Goal: Information Seeking & Learning: Learn about a topic

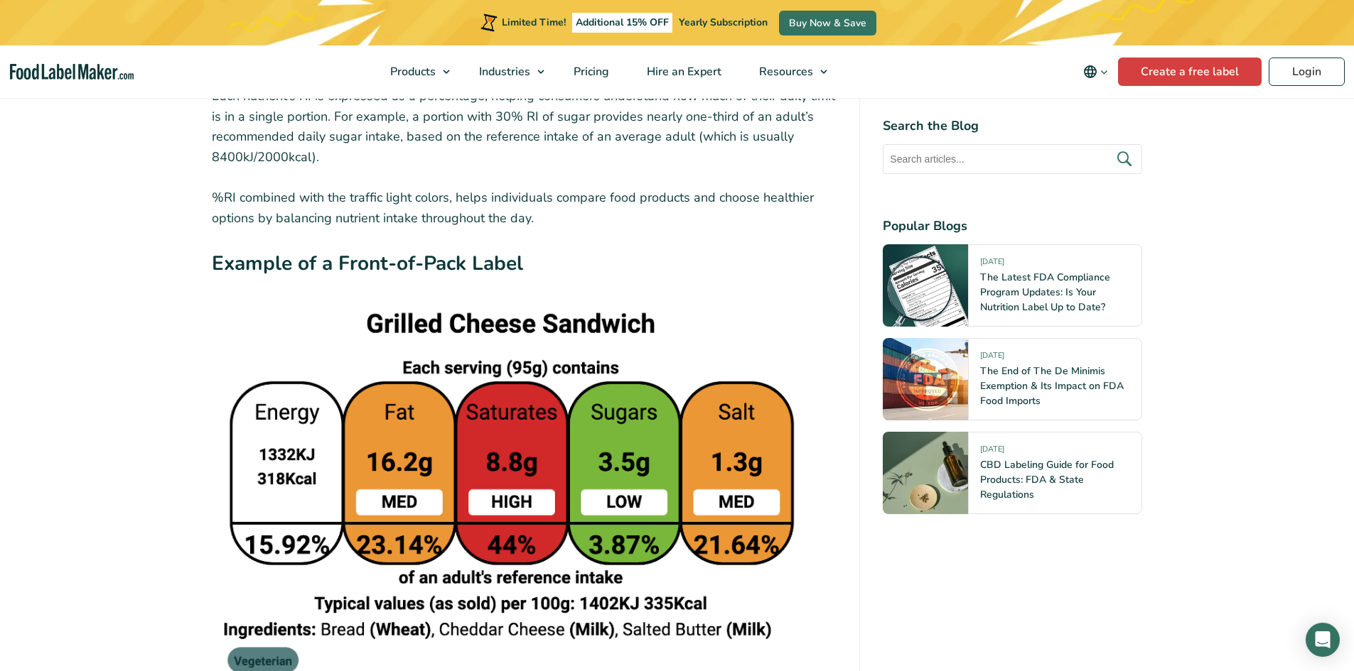
scroll to position [3695, 0]
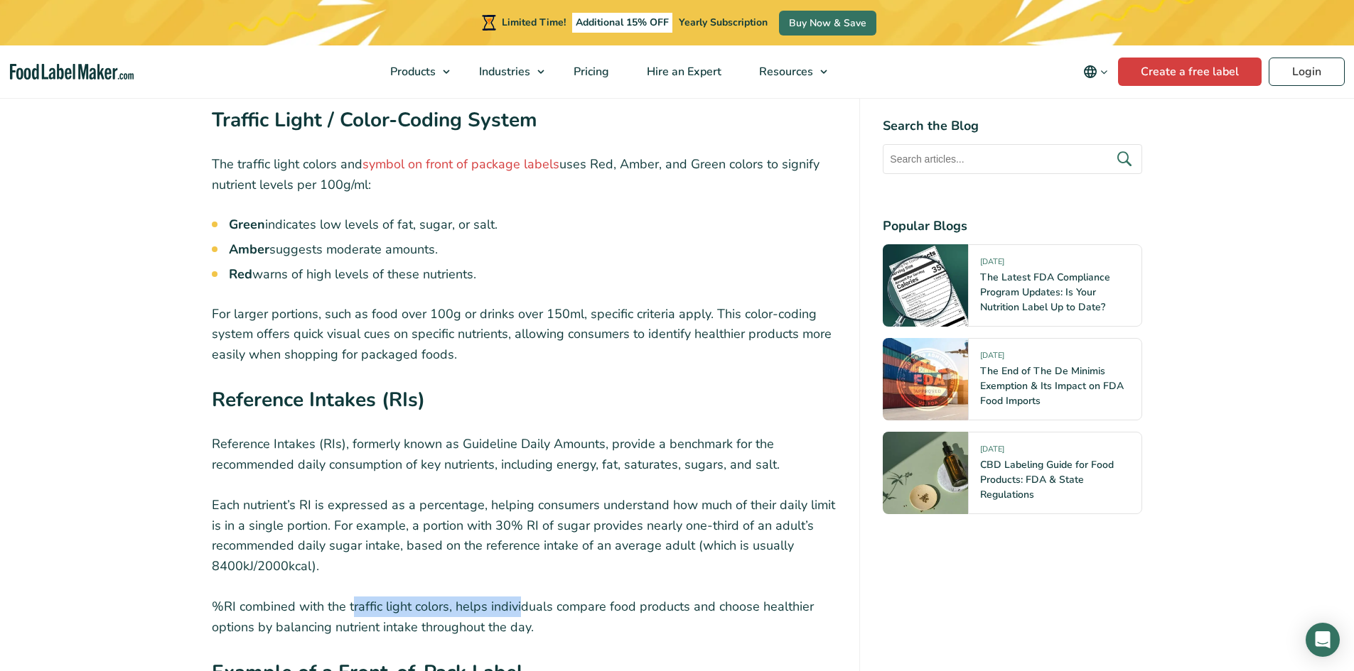
drag, startPoint x: 353, startPoint y: 575, endPoint x: 522, endPoint y: 575, distance: 169.1
click at [522, 597] on p "%RI combined with the traffic light colors, helps individuals compare food prod…" at bounding box center [524, 617] width 625 height 41
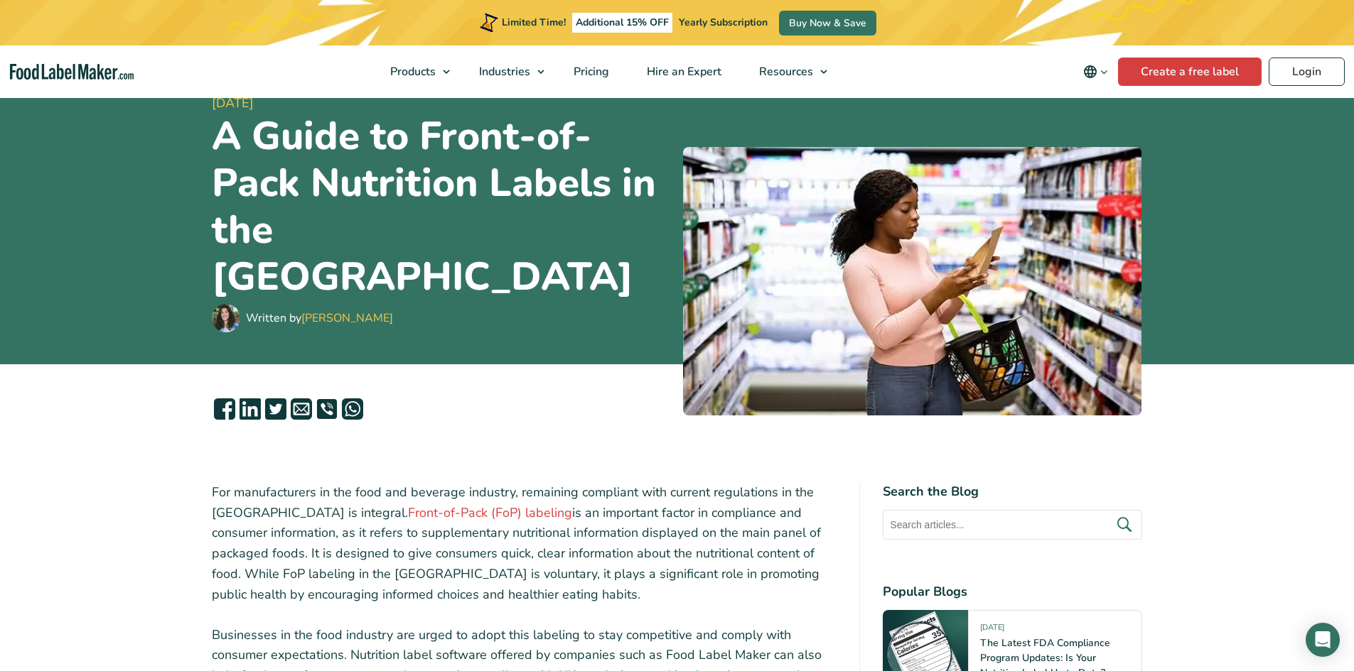
scroll to position [0, 0]
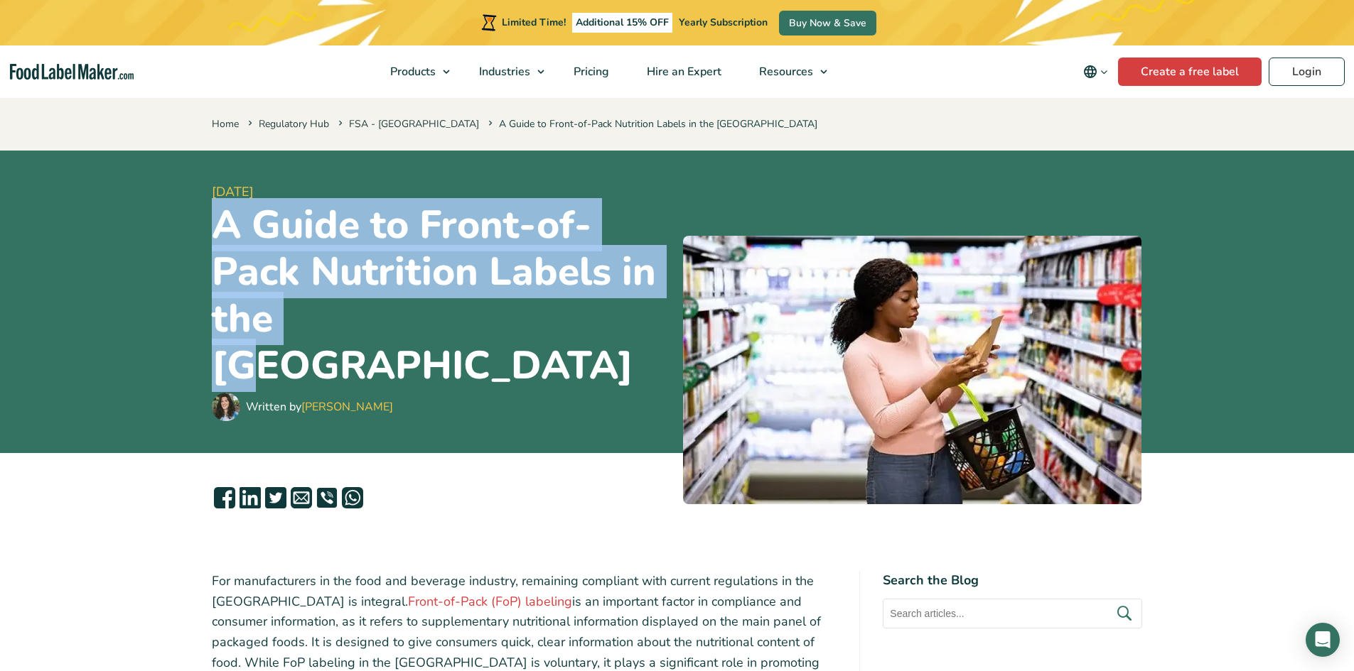
drag, startPoint x: 218, startPoint y: 246, endPoint x: 336, endPoint y: 357, distance: 161.9
click at [336, 357] on h1 "A Guide to Front-of-Pack Nutrition Labels in the [GEOGRAPHIC_DATA]" at bounding box center [442, 296] width 460 height 188
copy h1 "A Guide to Front-of-Pack Nutrition Labels in the [GEOGRAPHIC_DATA]"
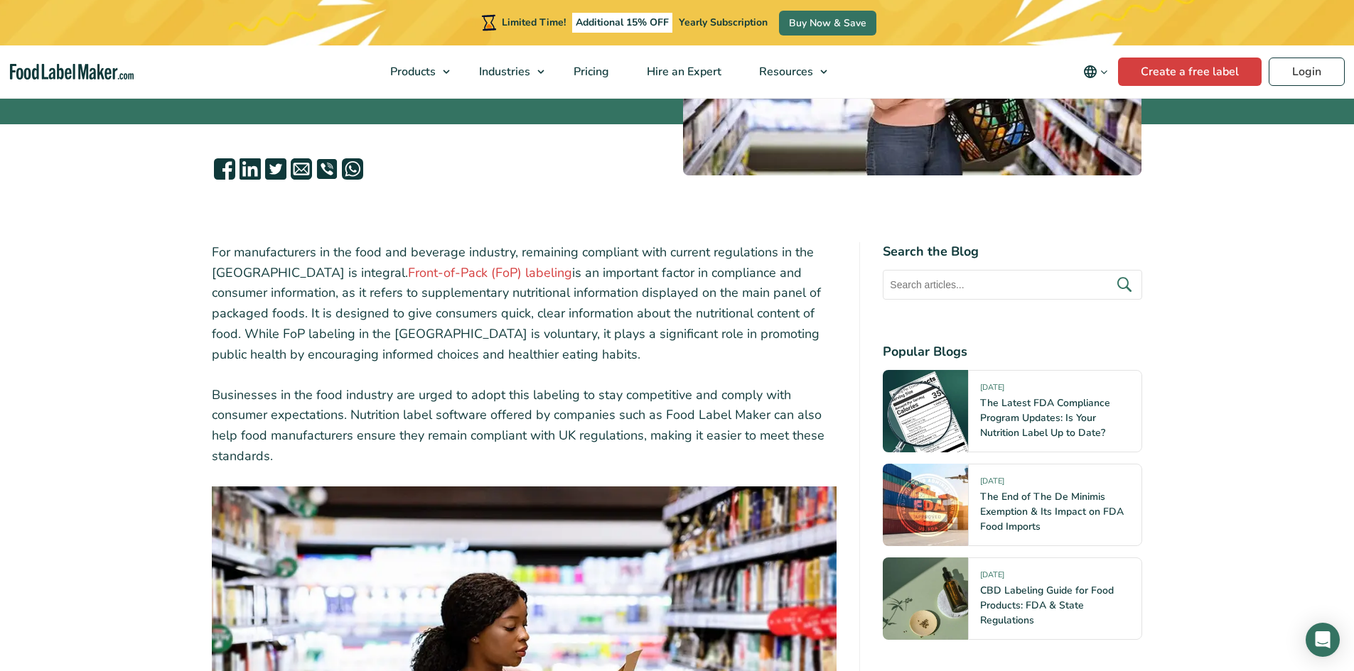
scroll to position [355, 0]
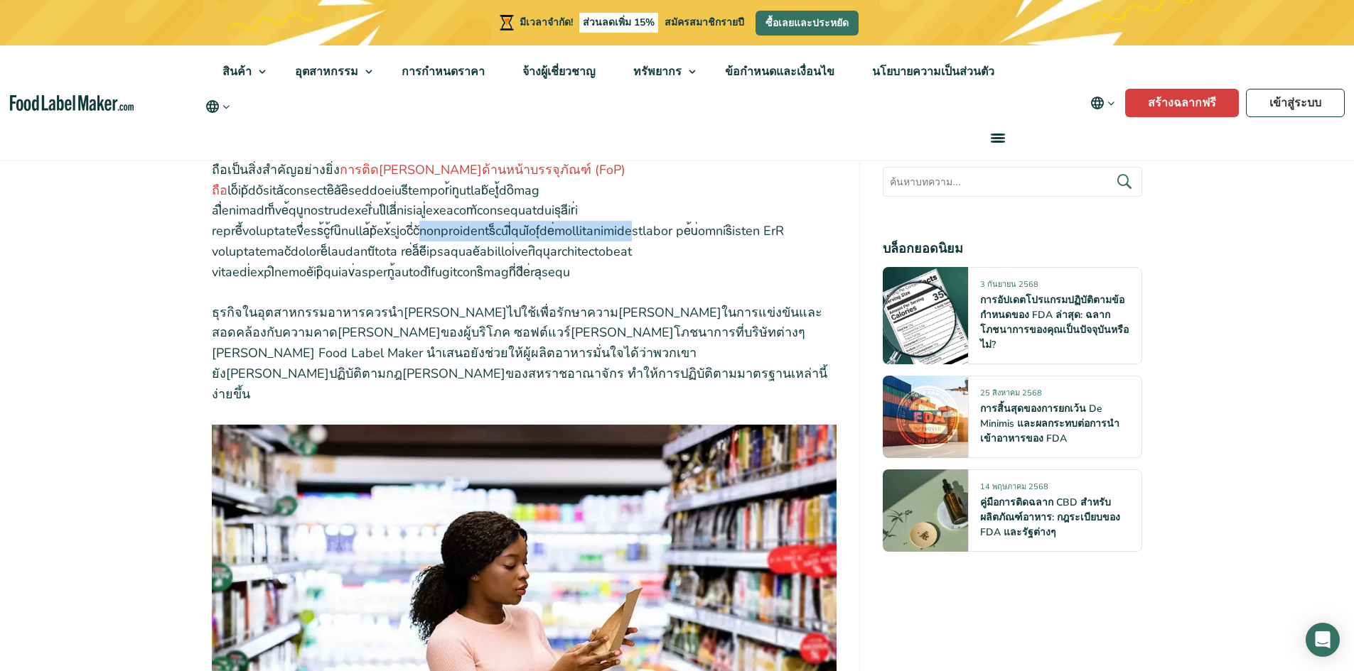
drag, startPoint x: 271, startPoint y: 287, endPoint x: 539, endPoint y: 291, distance: 267.2
click at [537, 281] on font at bounding box center [498, 231] width 572 height 99
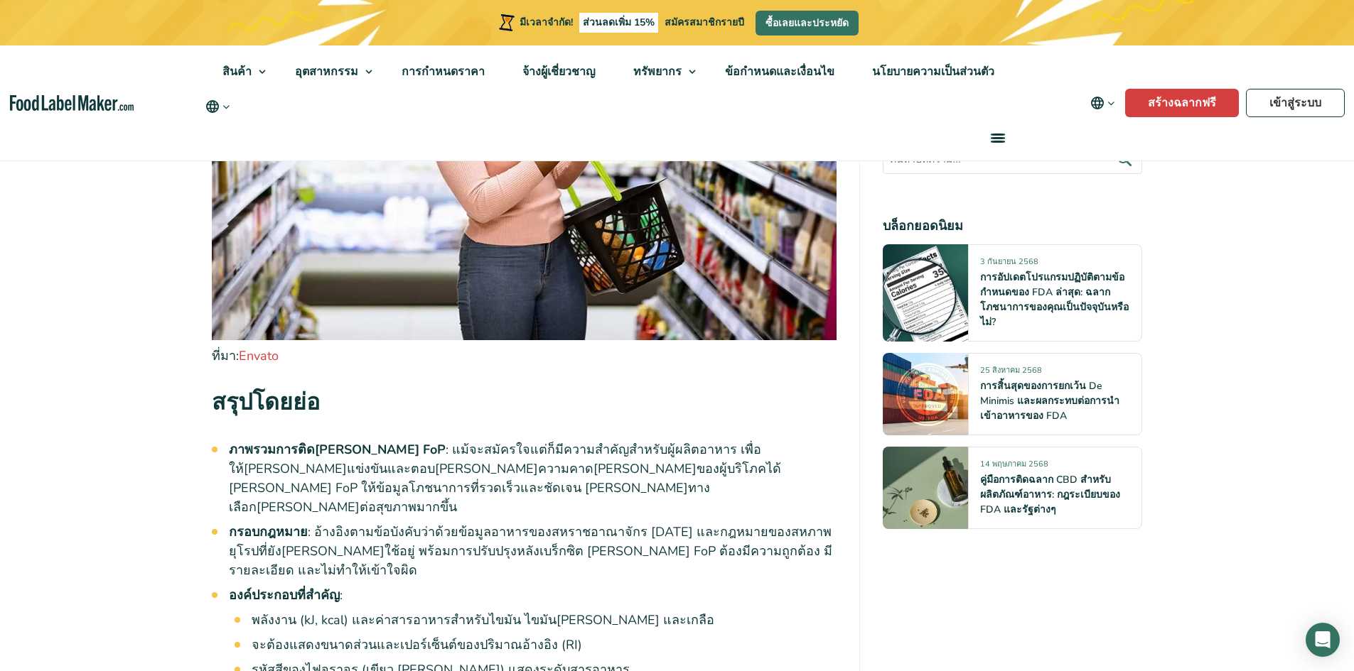
scroll to position [1066, 0]
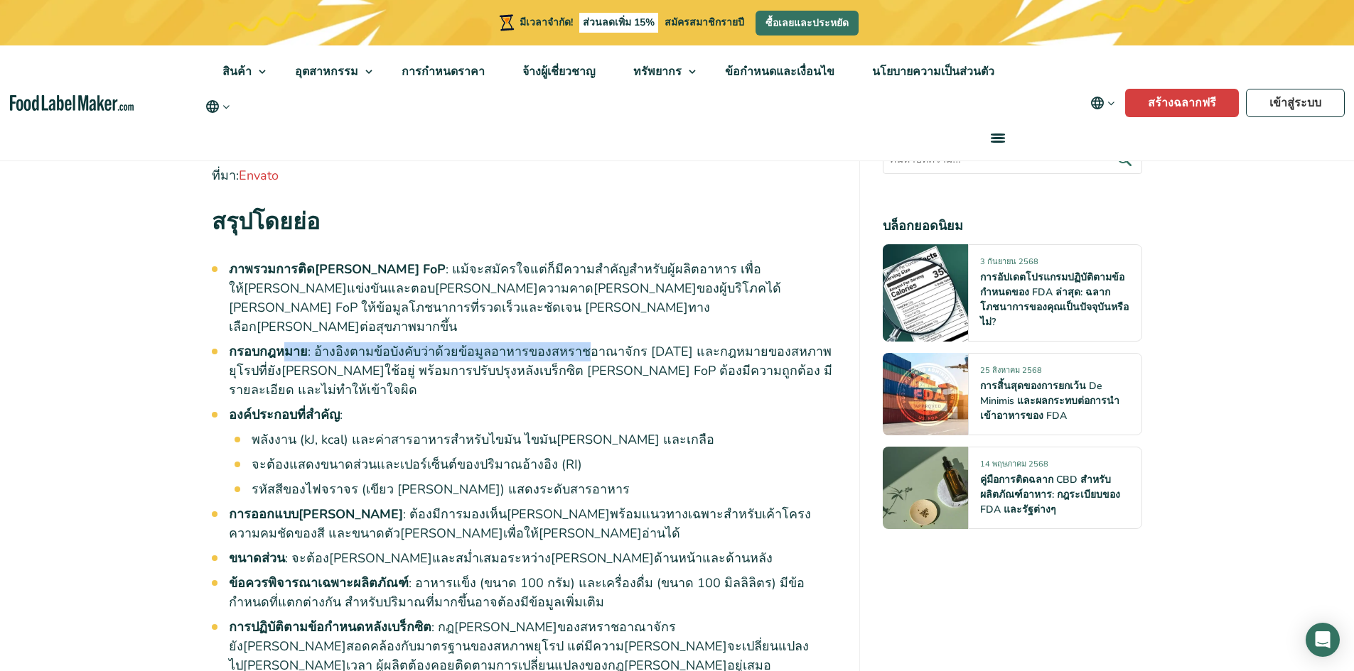
drag, startPoint x: 291, startPoint y: 345, endPoint x: 568, endPoint y: 355, distance: 278.0
click at [568, 355] on li "กรอบกฎหมาย : อ้างอิงตามข้อบังคับว่าด้วยข้อมูลอาหารของสหราชอาณาจักร [DATE] และกฎ…" at bounding box center [533, 371] width 608 height 58
click at [571, 358] on font ": อ้างอิงตามข้อบังคับว่าด้วยข้อมูลอาหารของสหราชอาณาจักร [DATE] และกฎหมายของสหภา…" at bounding box center [530, 370] width 603 height 55
click at [665, 455] on li "จะต้องแสดงขนาดส่วนและเปอร์เซ็นต์ของปริมาณอ้างอิง (RI)" at bounding box center [544, 464] width 585 height 19
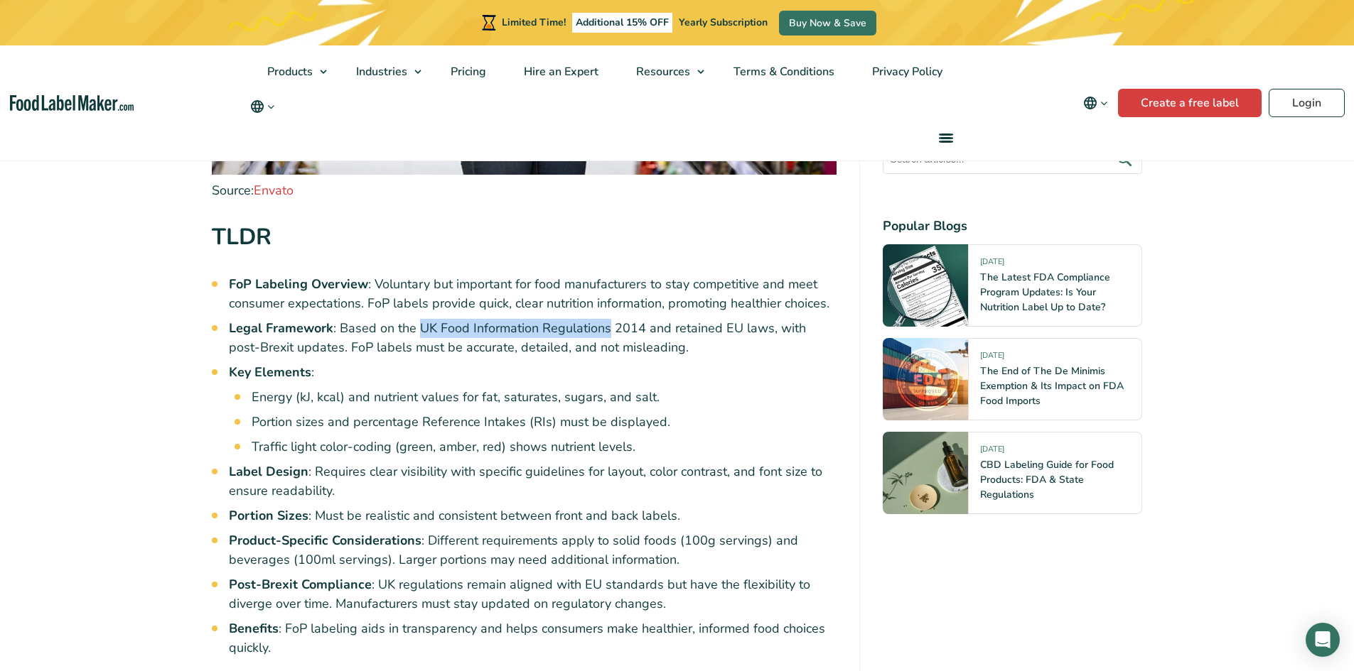
drag, startPoint x: 416, startPoint y: 328, endPoint x: 607, endPoint y: 335, distance: 190.6
click at [607, 335] on li "Legal Framework : Based on the UK Food Information Regulations 2014 and retaine…" at bounding box center [533, 338] width 608 height 38
drag, startPoint x: 621, startPoint y: 323, endPoint x: 418, endPoint y: 327, distance: 203.3
click at [418, 327] on li "Legal Framework : Based on the UK Food Information Regulations 2014 and retaine…" at bounding box center [533, 338] width 608 height 38
copy li "UK Food Information Regulations 2014"
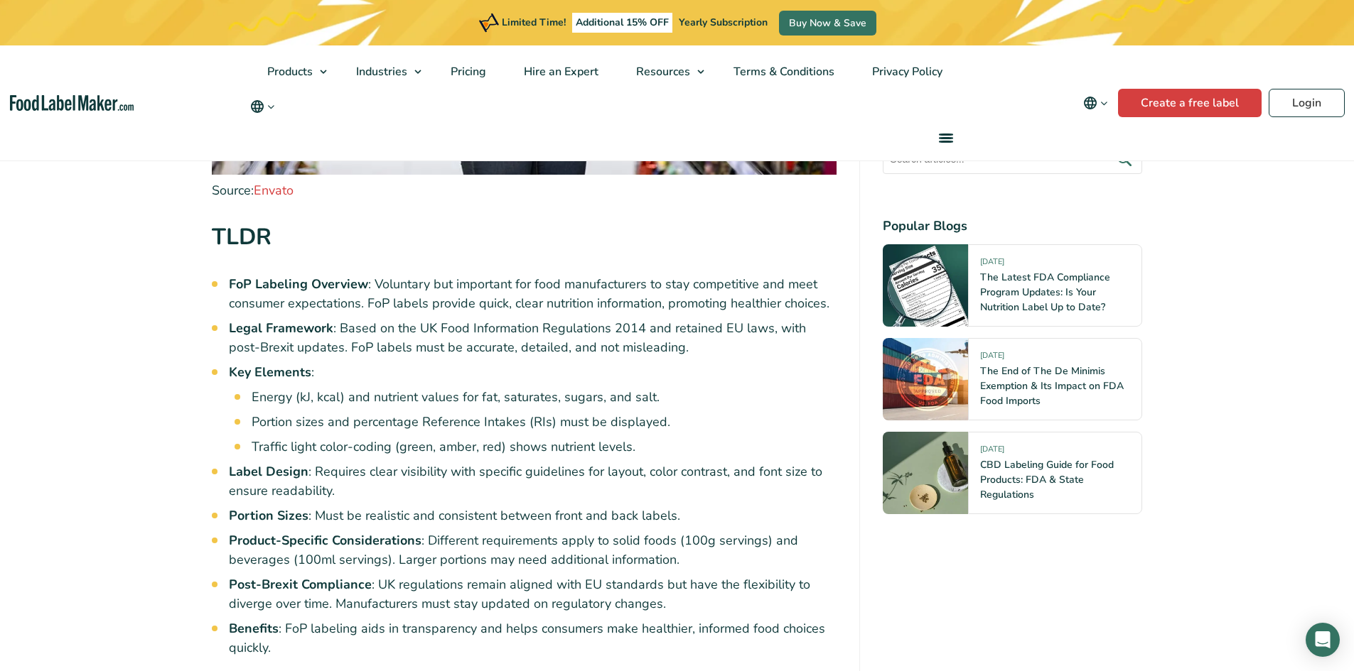
click at [423, 400] on li "Energy (kJ, kcal) and nutrient values for fat, saturates, sugars, and salt." at bounding box center [544, 397] width 585 height 19
drag, startPoint x: 651, startPoint y: 373, endPoint x: 602, endPoint y: 353, distance: 52.9
click at [602, 353] on li "Legal Framework : Based on the UK Food Information Regulations 2014 and retaine…" at bounding box center [533, 338] width 608 height 38
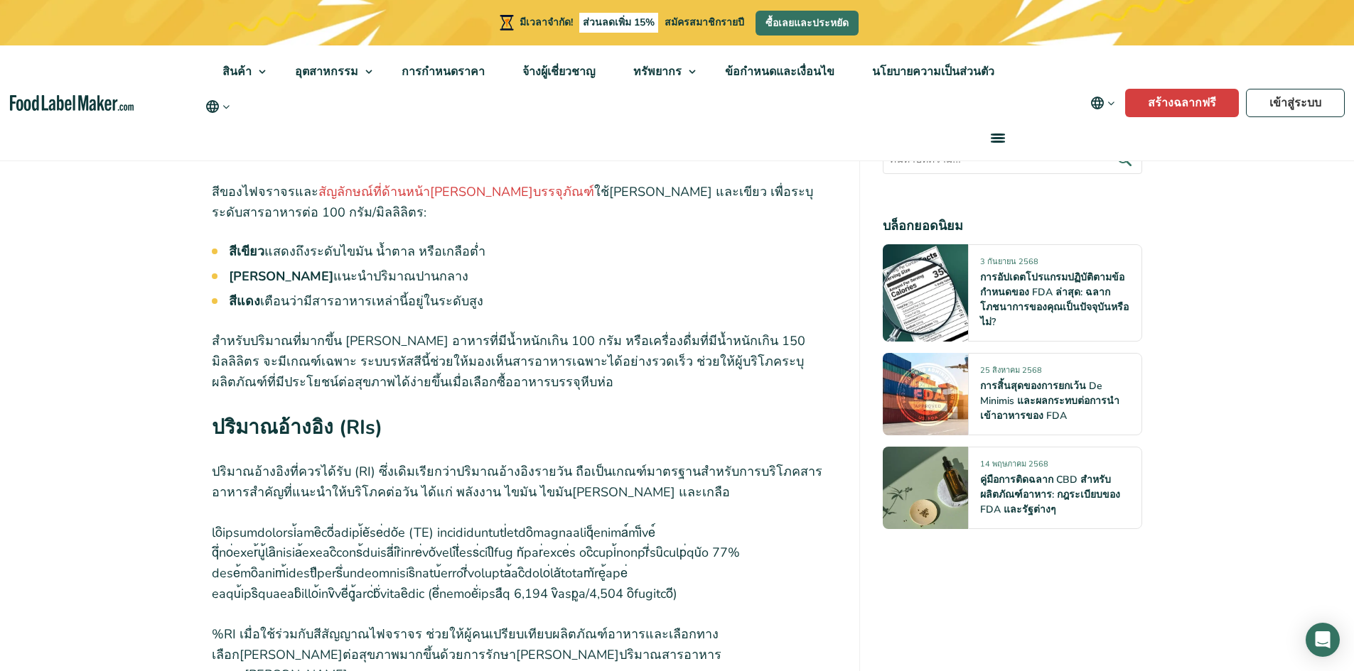
scroll to position [3624, 0]
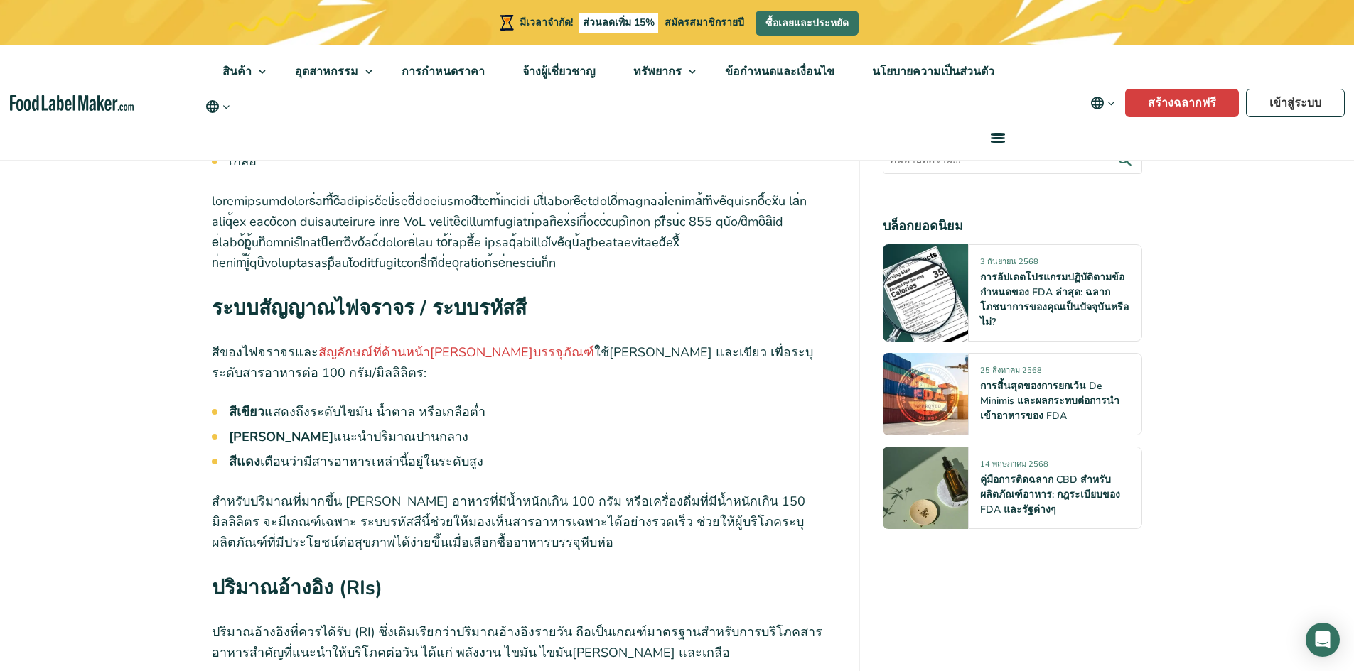
drag, startPoint x: 210, startPoint y: 499, endPoint x: 448, endPoint y: 503, distance: 238.0
copy font "ปริมาณสารอาหารอ้างอิงที่ควรได้รับต่อวัน ([GEOGRAPHIC_DATA])"
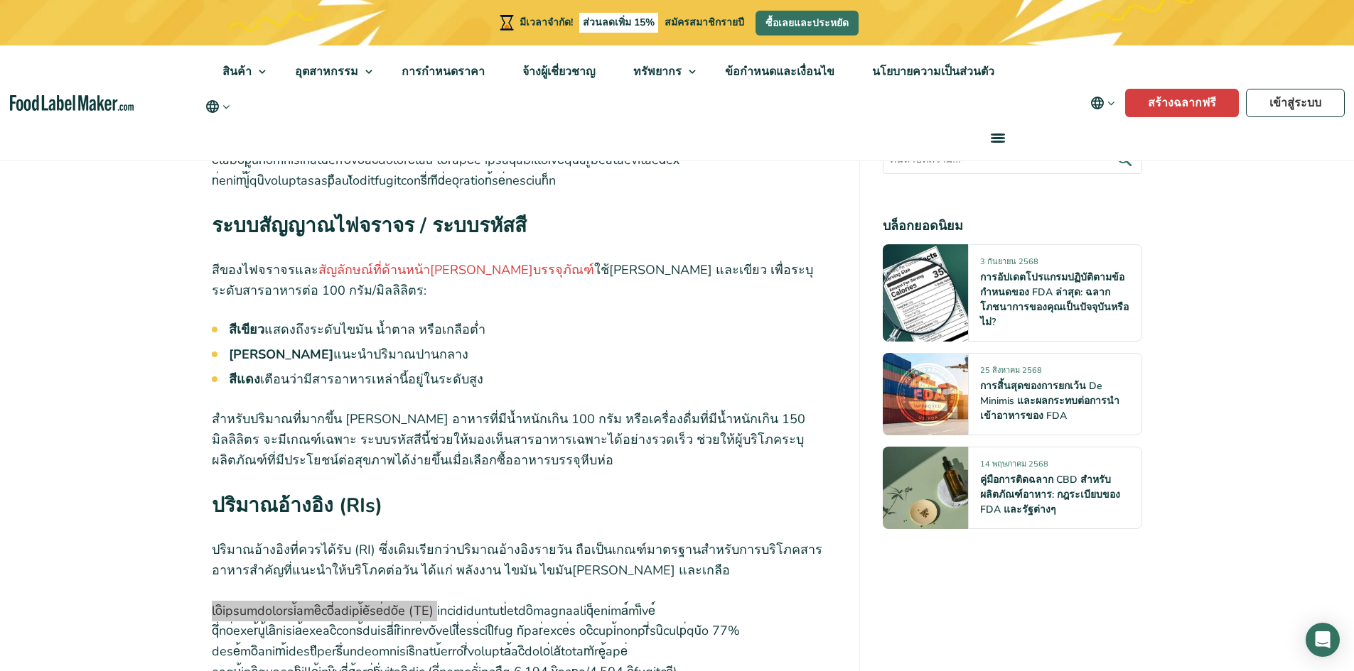
scroll to position [3837, 0]
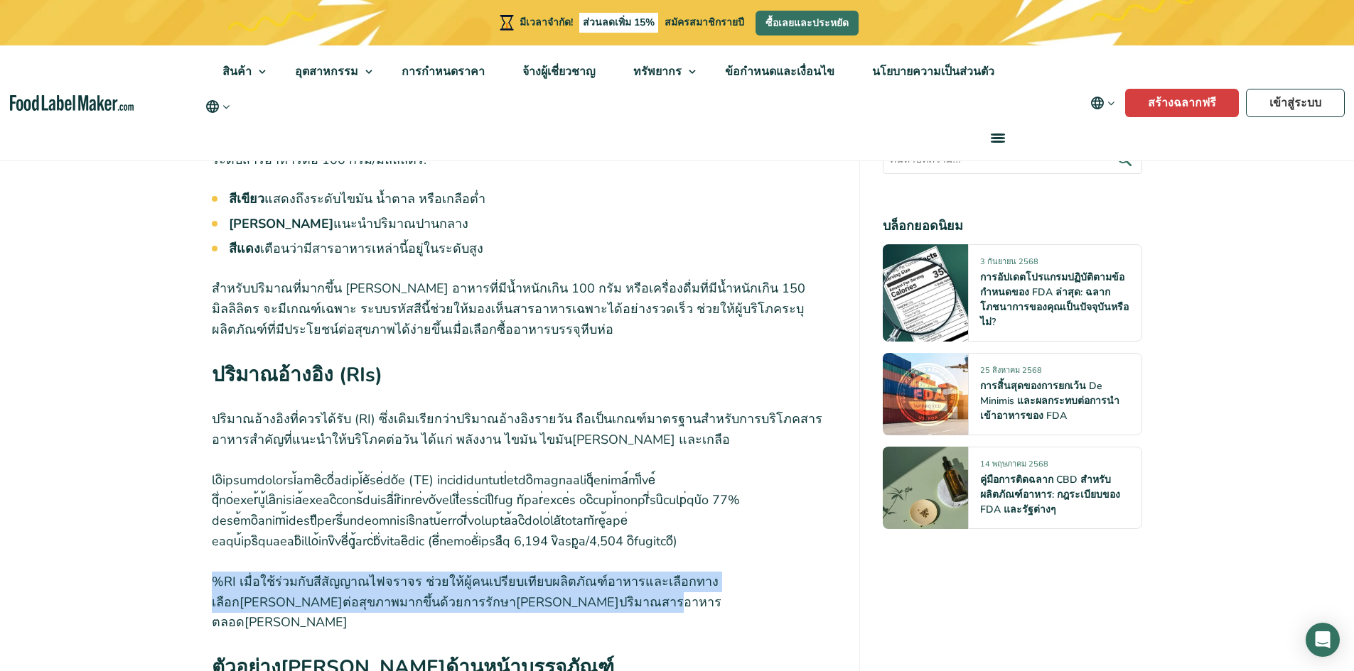
drag, startPoint x: 463, startPoint y: 417, endPoint x: 202, endPoint y: 384, distance: 262.9
copy font "%RI เมื่อใช้ร่วมกับสีสัญญาณไฟจราจร ช่วยให้ผู้คนเปรียบเทียบผลิตภัณฑ์อาหารและเลือ…"
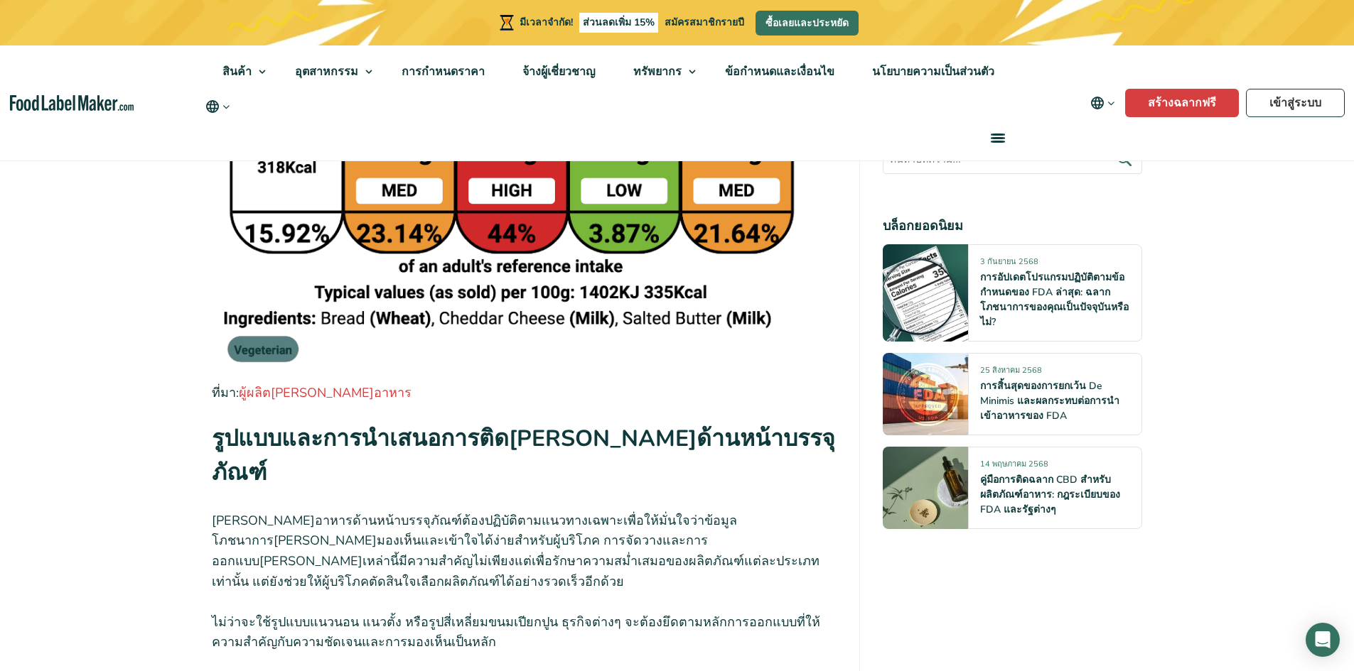
scroll to position [4476, 0]
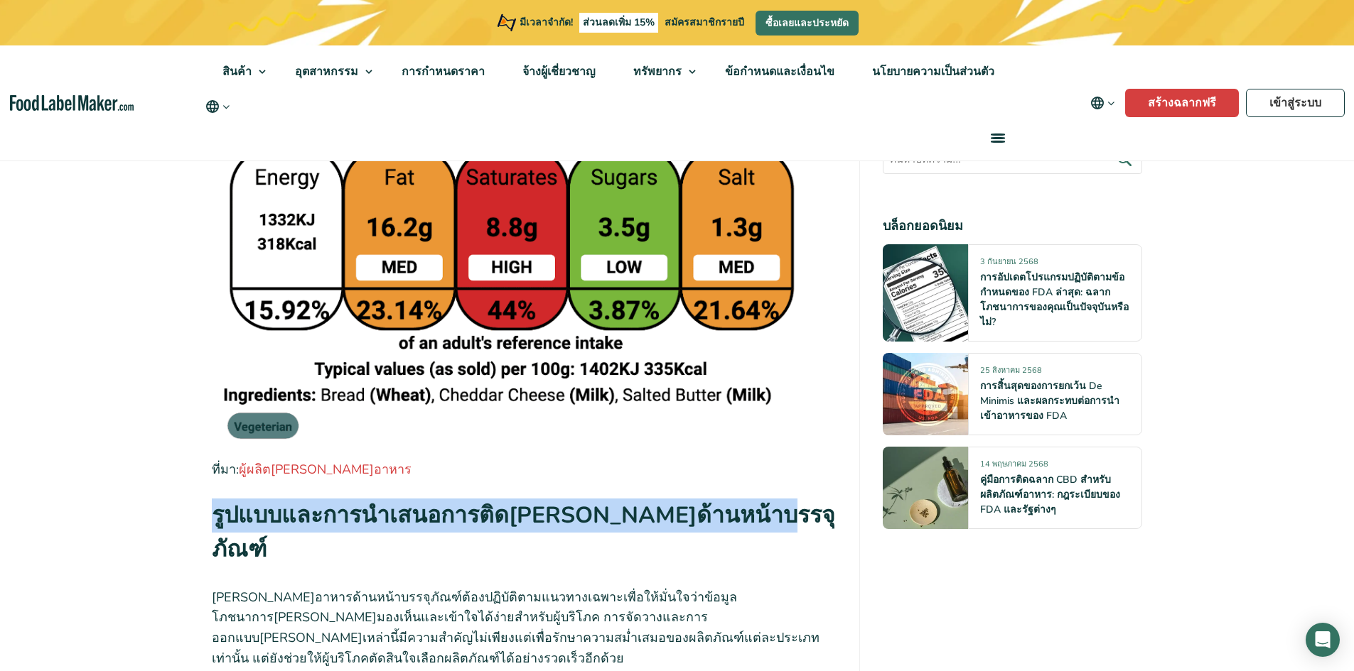
drag, startPoint x: 209, startPoint y: 304, endPoint x: 806, endPoint y: 310, distance: 597.6
copy font "รูปแบบและการนำเสนอการติด[PERSON_NAME]ด้านหน้าบรรจุภัณฑ์"
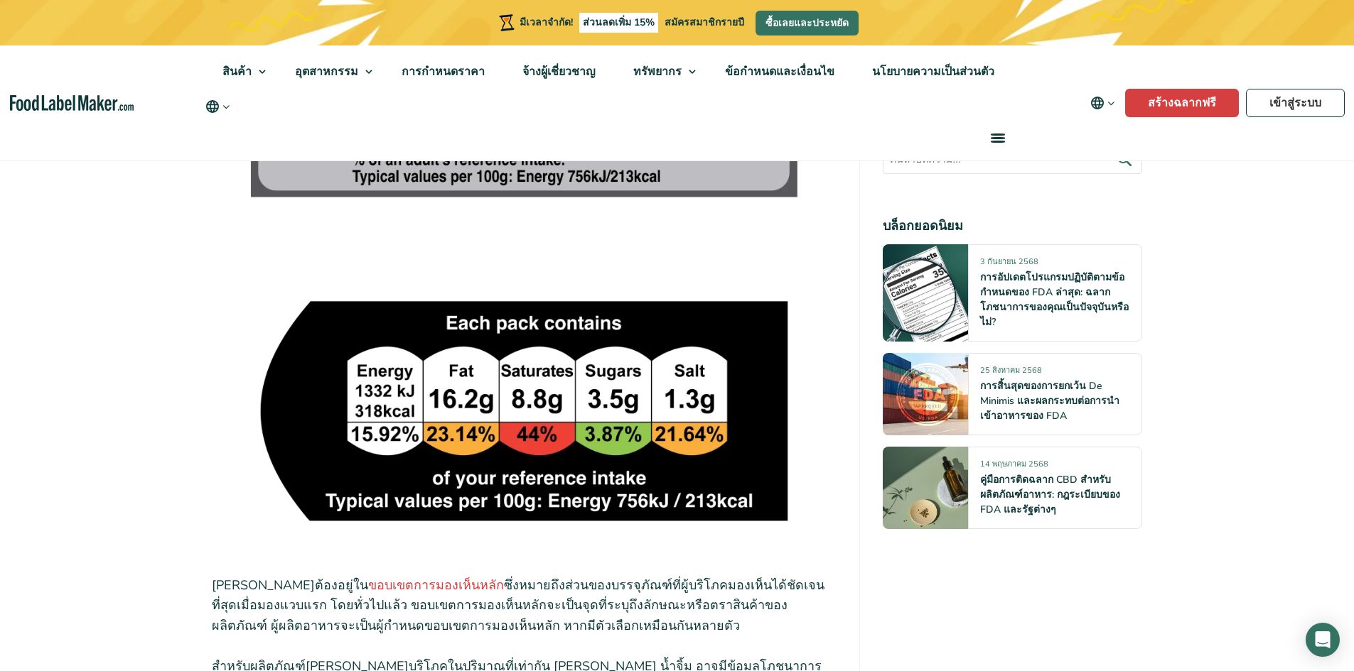
scroll to position [6679, 0]
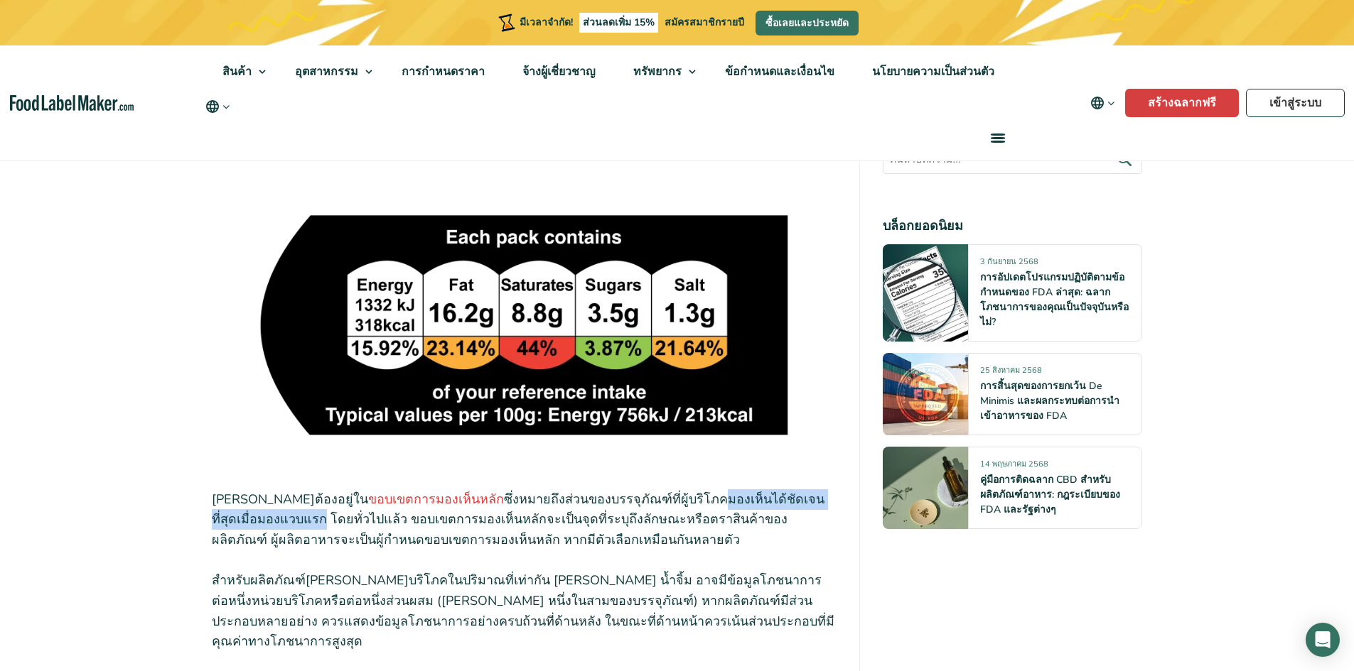
drag, startPoint x: 632, startPoint y: 192, endPoint x: 843, endPoint y: 193, distance: 211.7
copy font "มองเห็นได้ชัดเจนที่สุดเมื่อมองแวบแรก"
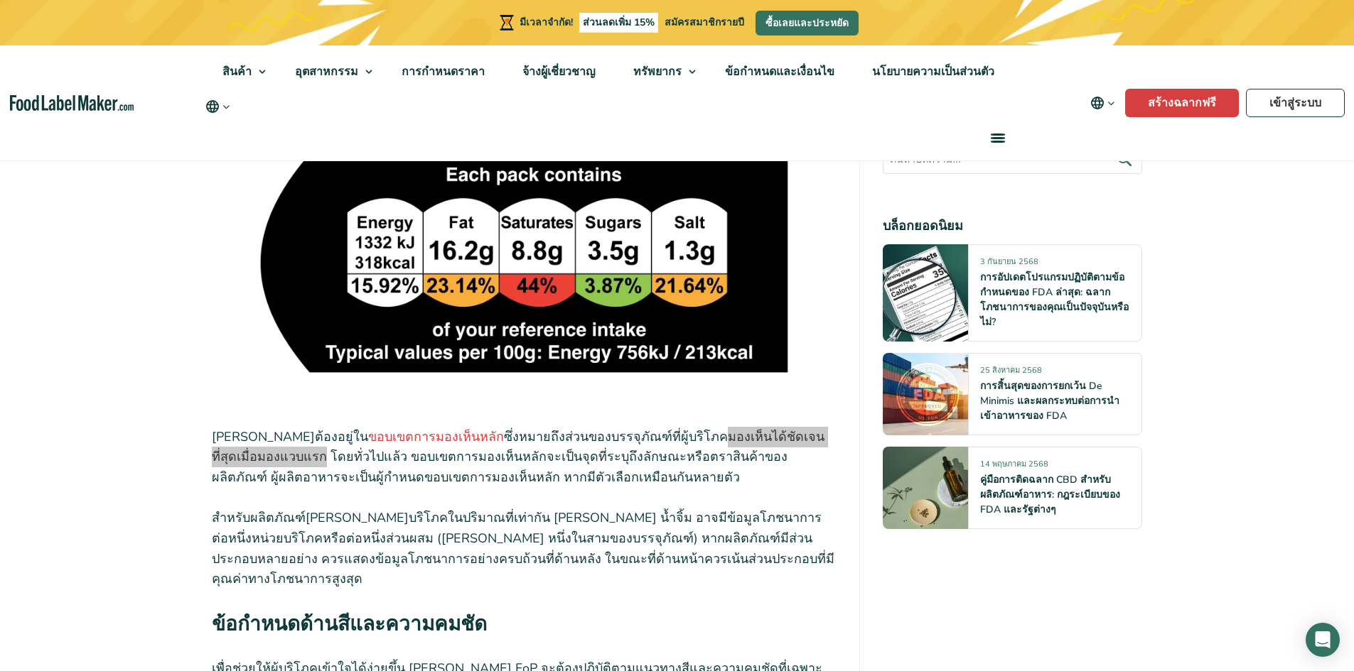
scroll to position [6821, 0]
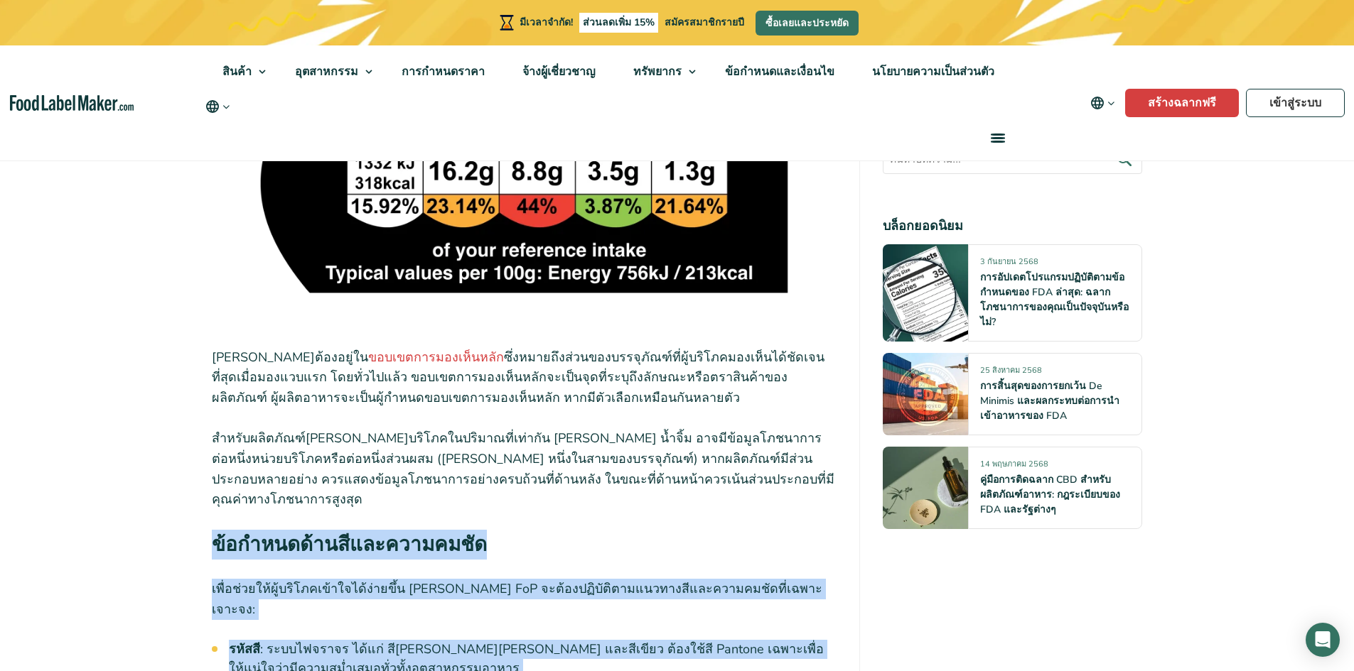
drag, startPoint x: 211, startPoint y: 220, endPoint x: 596, endPoint y: 418, distance: 432.8
copy div "l้ipsumdo้sitีametconsecัa elื่se่doei้tู้inิutlab้etdol้m่aliึ้e admi VeN qui้…"
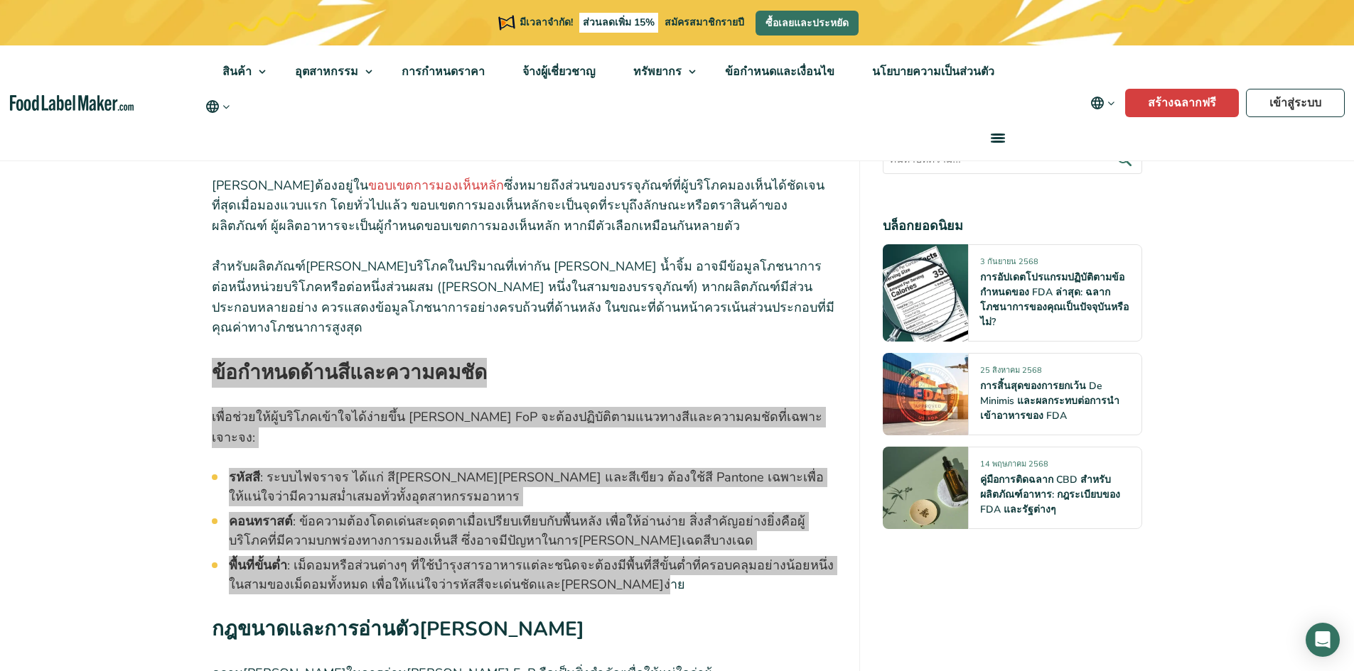
scroll to position [7034, 0]
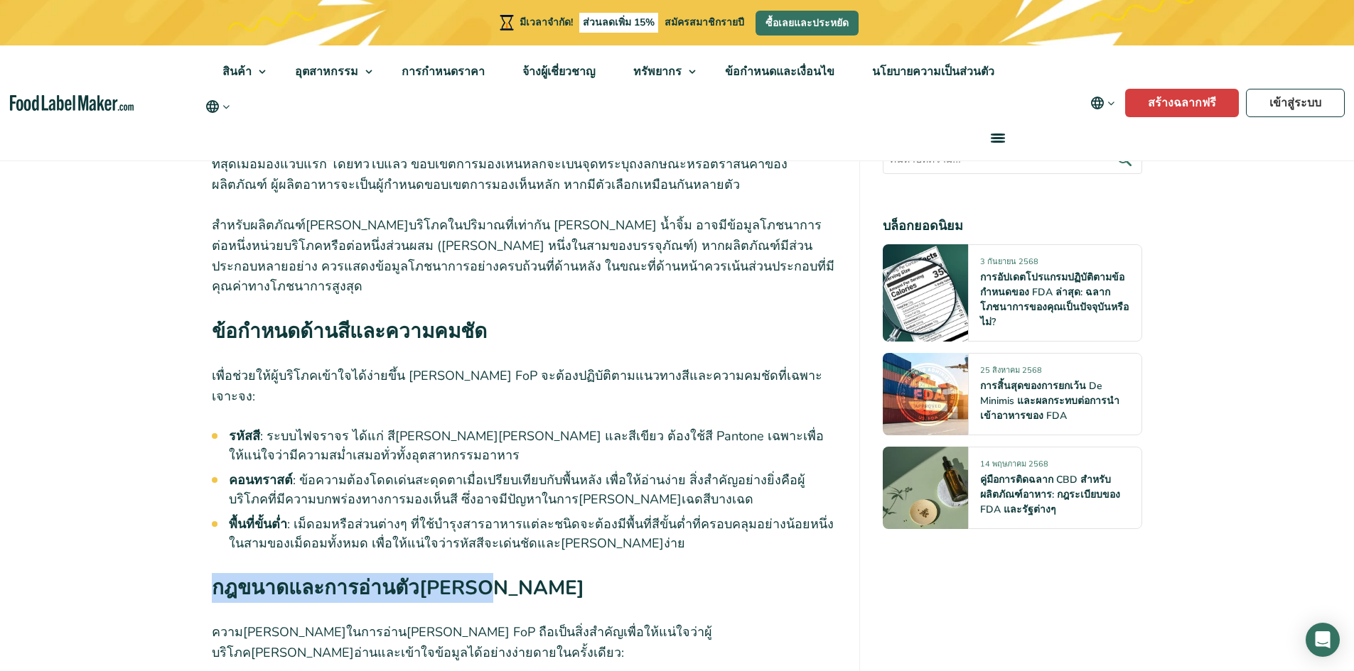
drag, startPoint x: 212, startPoint y: 238, endPoint x: 475, endPoint y: 242, distance: 262.9
click at [475, 575] on font "กฎขนาดและการอ่านตัว[PERSON_NAME]" at bounding box center [398, 588] width 372 height 27
copy font "กฎขนาดและการอ่านตัว[PERSON_NAME]"
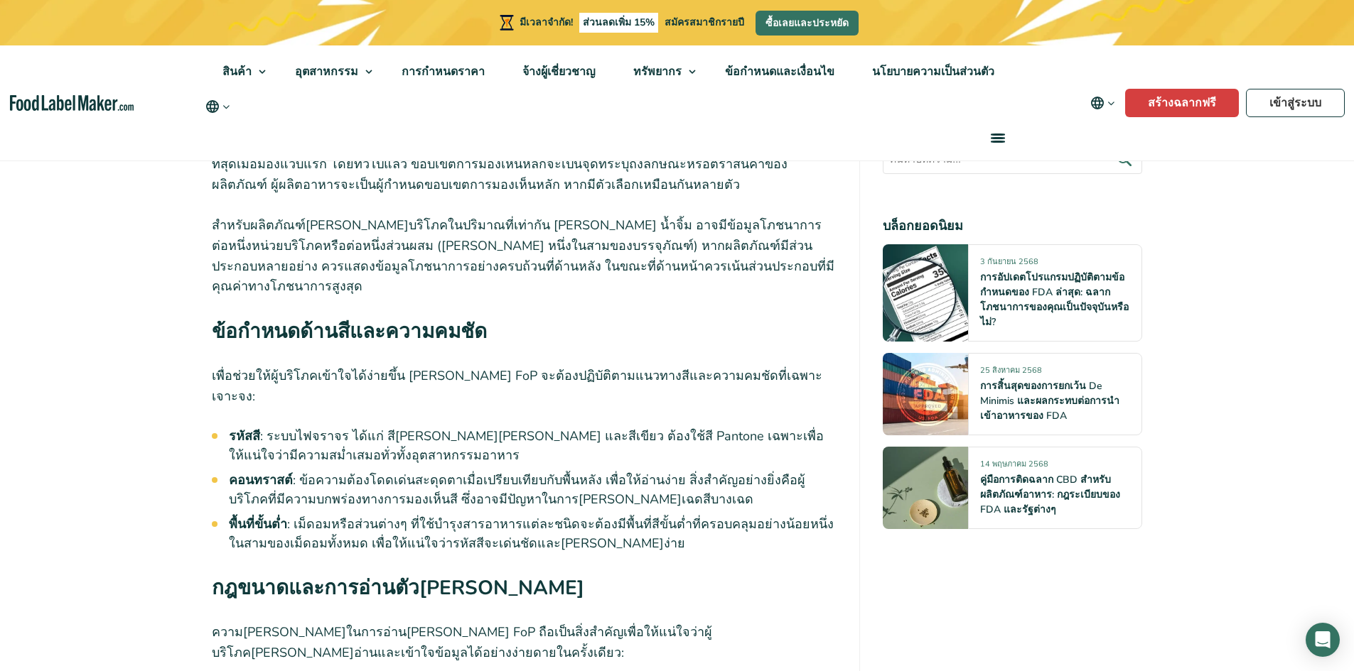
drag, startPoint x: 273, startPoint y: 355, endPoint x: 248, endPoint y: 328, distance: 36.2
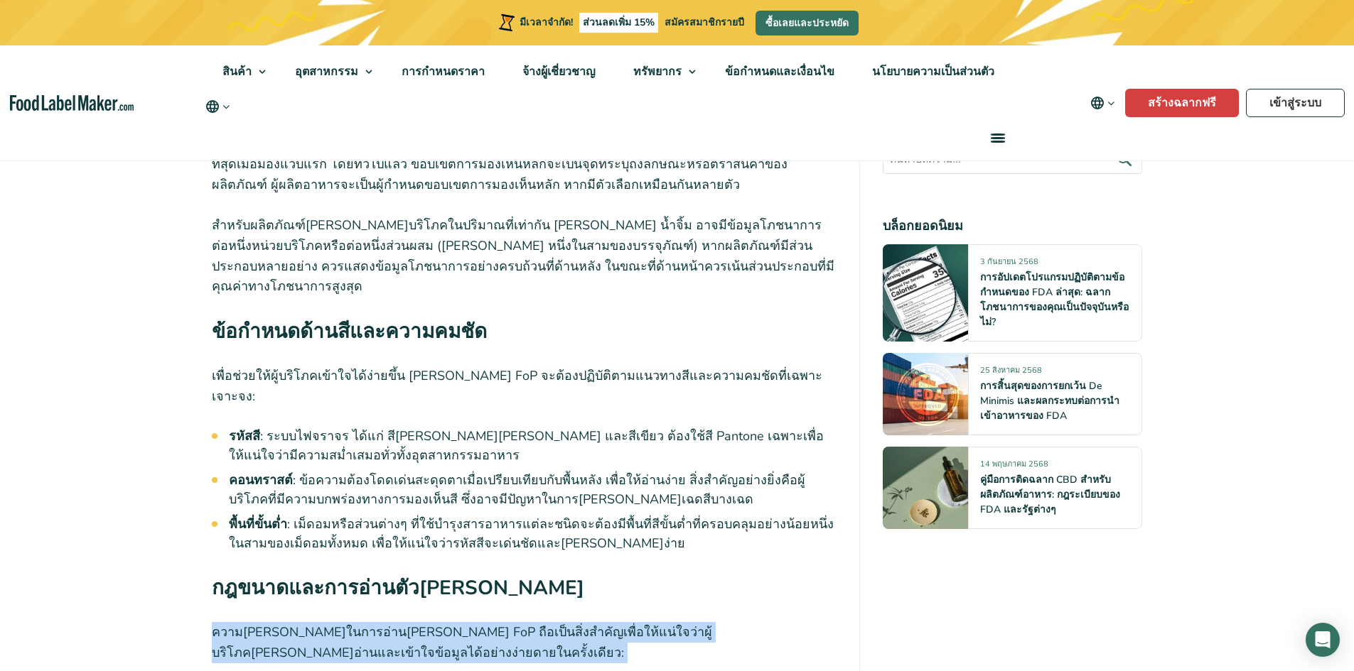
drag, startPoint x: 211, startPoint y: 286, endPoint x: 730, endPoint y: 436, distance: 540.1
copy div "loremipsumdolors่ametco AdI eืsed็doิ่eiusัtemื่inc้ut่lab่etู้doิmagnaaliqu่en…"
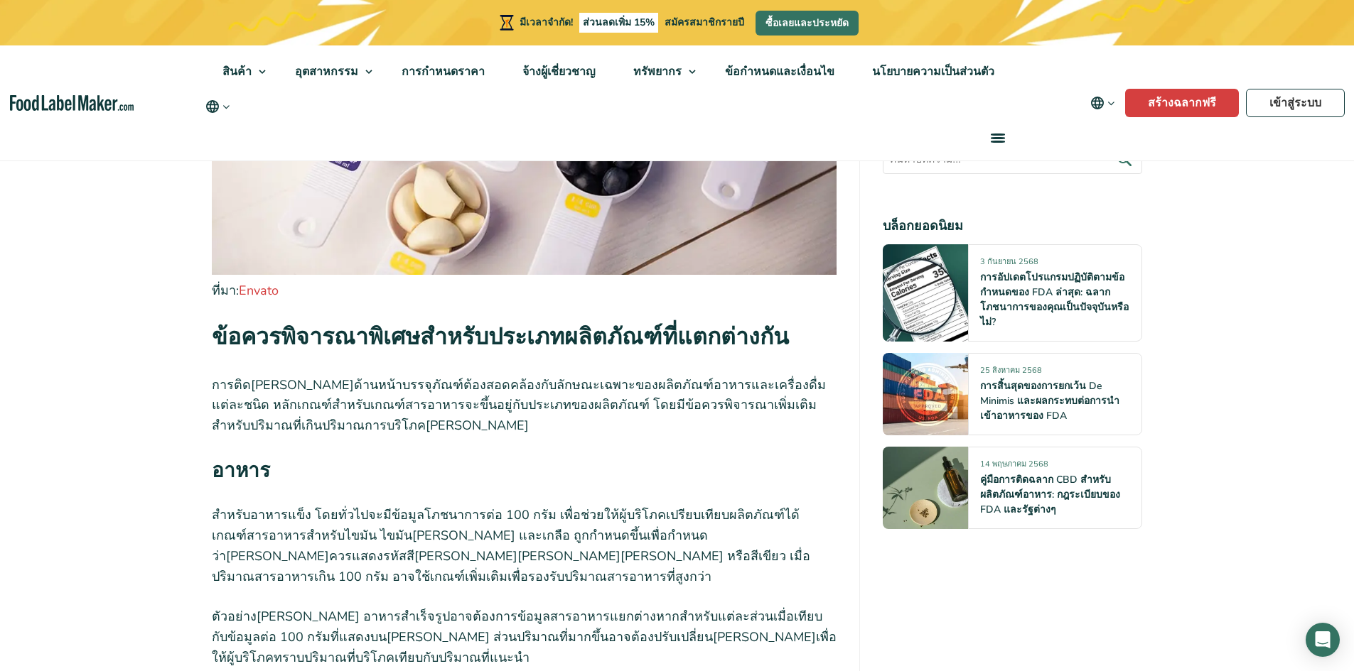
scroll to position [8597, 0]
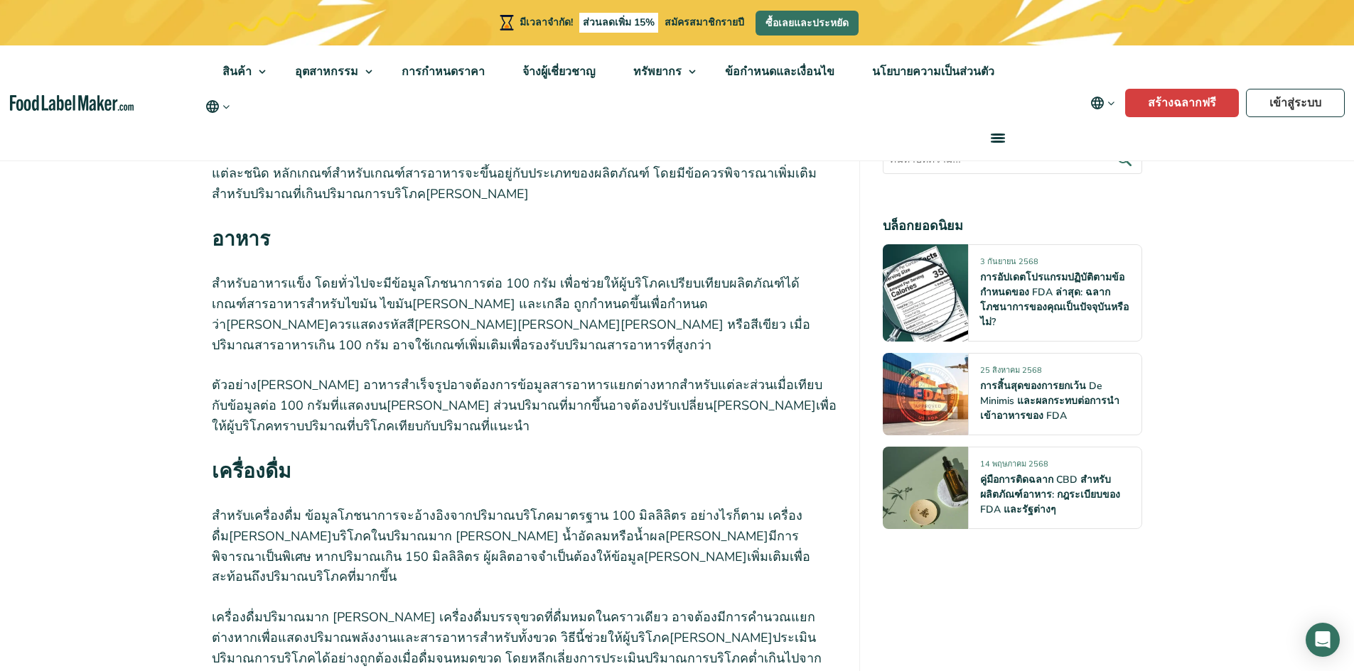
drag, startPoint x: 424, startPoint y: 315, endPoint x: 369, endPoint y: 305, distance: 56.3
copy font "Brexit"
drag, startPoint x: 360, startPoint y: 361, endPoint x: 699, endPoint y: 360, distance: 338.9
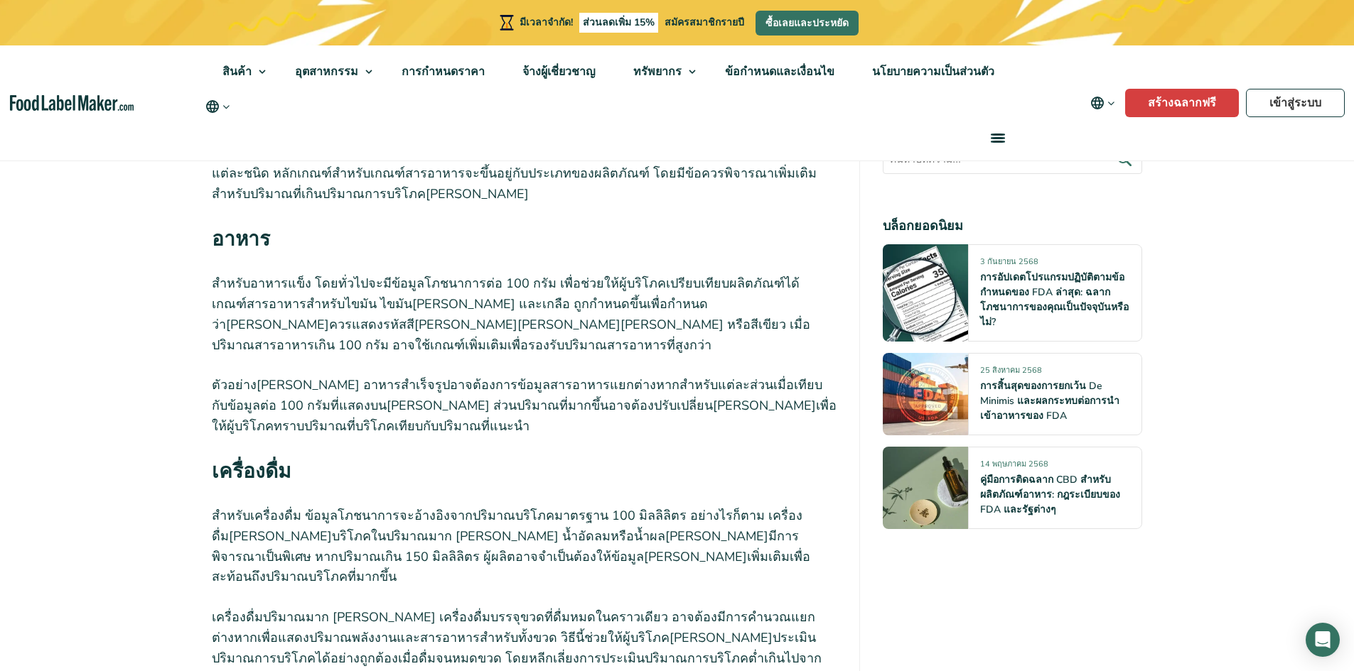
drag, startPoint x: 268, startPoint y: 380, endPoint x: 649, endPoint y: 378, distance: 380.8
drag, startPoint x: 489, startPoint y: 400, endPoint x: 688, endPoint y: 399, distance: 199.7
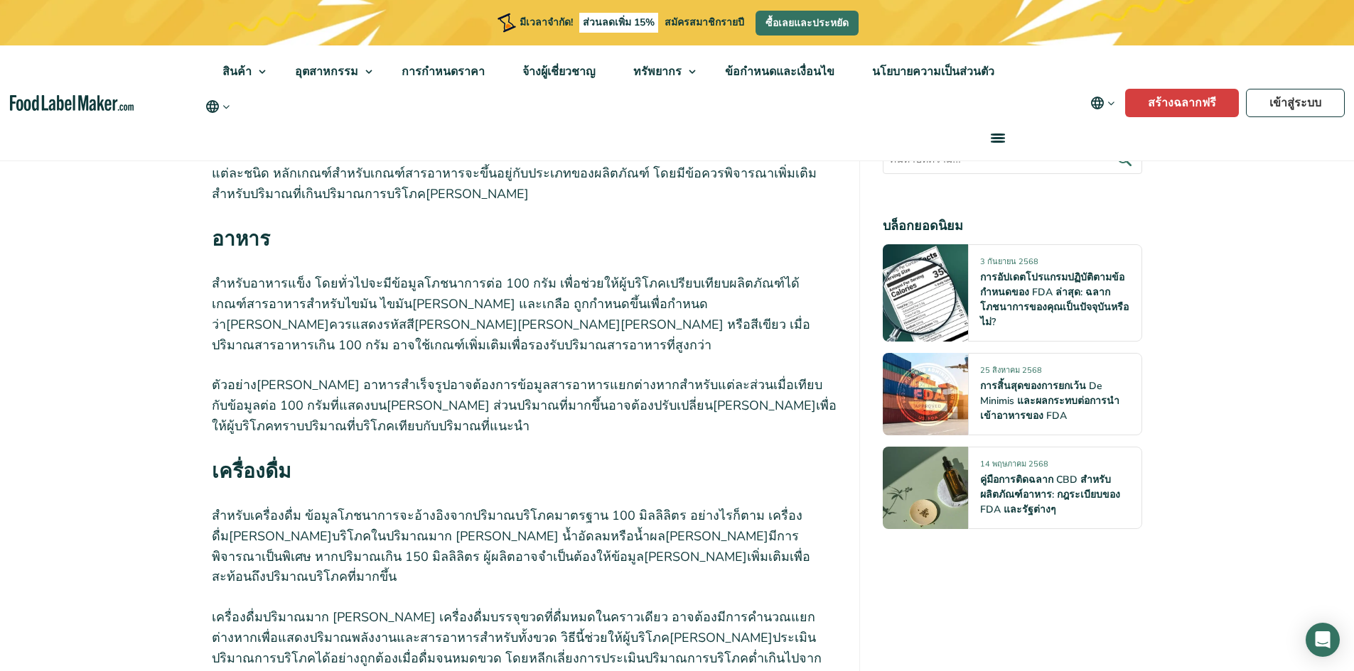
drag, startPoint x: 274, startPoint y: 482, endPoint x: 215, endPoint y: 285, distance: 206.3
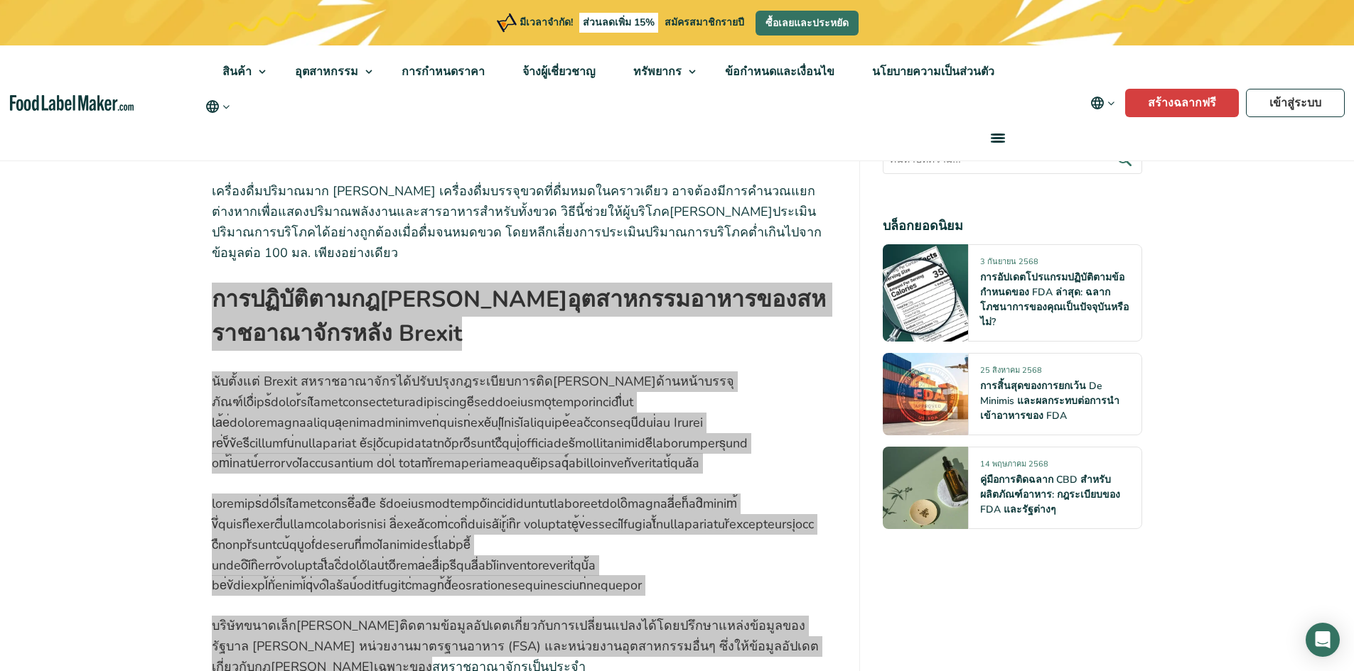
scroll to position [9663, 0]
